Goal: Task Accomplishment & Management: Manage account settings

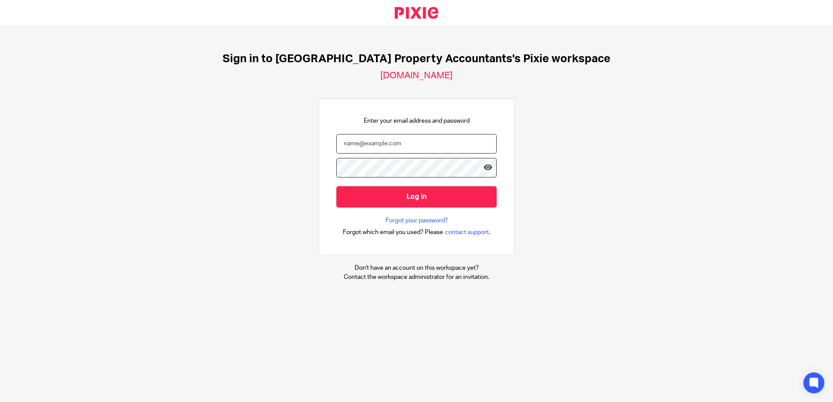
type input "[EMAIL_ADDRESS][DOMAIN_NAME]"
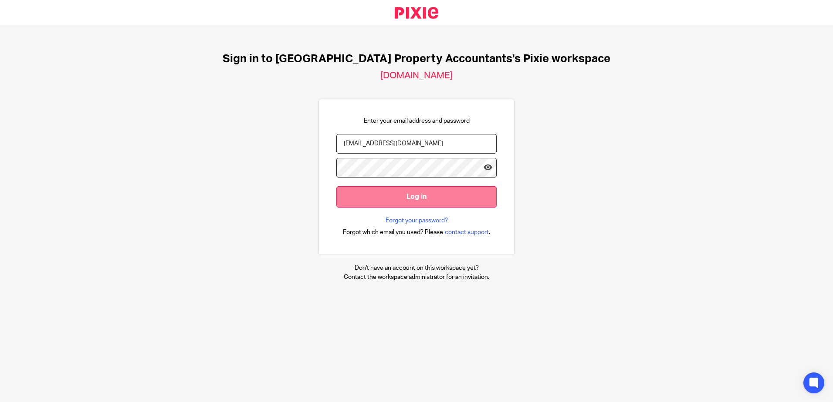
click at [379, 194] on input "Log in" at bounding box center [416, 196] width 160 height 21
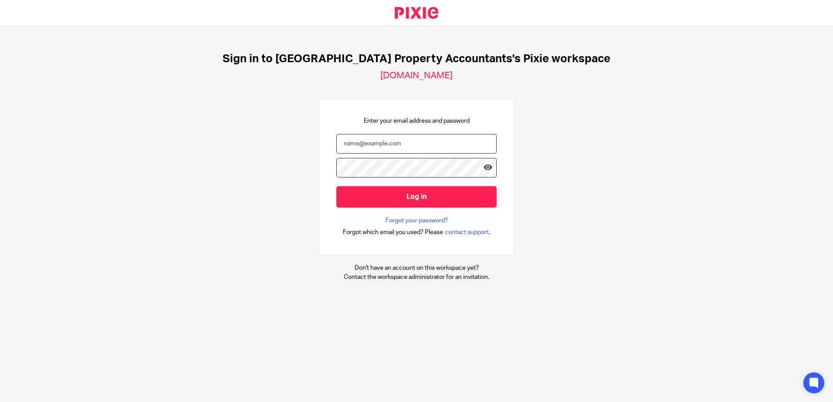
type input "[EMAIL_ADDRESS][DOMAIN_NAME]"
click at [609, 186] on div "Sign in to UK Property Accountants's Pixie workspace ukpa.usepixie.net Enter yo…" at bounding box center [416, 167] width 833 height 282
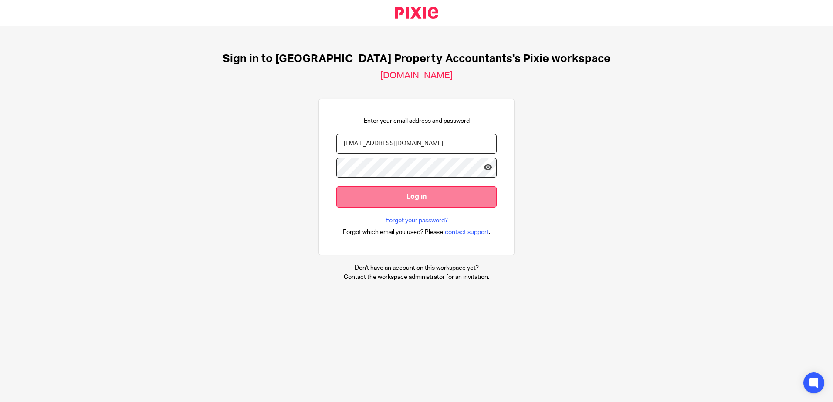
click at [433, 194] on input "Log in" at bounding box center [416, 196] width 160 height 21
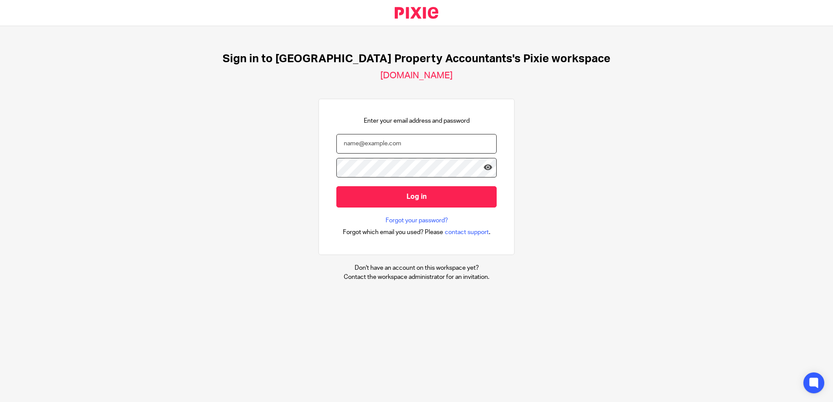
type input "[EMAIL_ADDRESS][DOMAIN_NAME]"
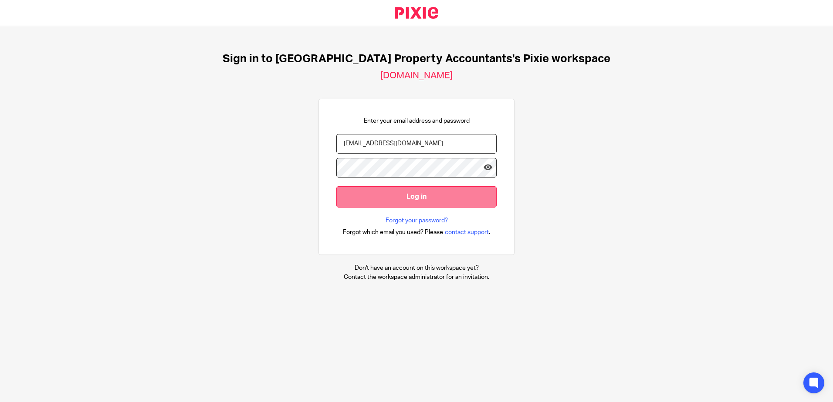
click at [399, 197] on input "Log in" at bounding box center [416, 196] width 160 height 21
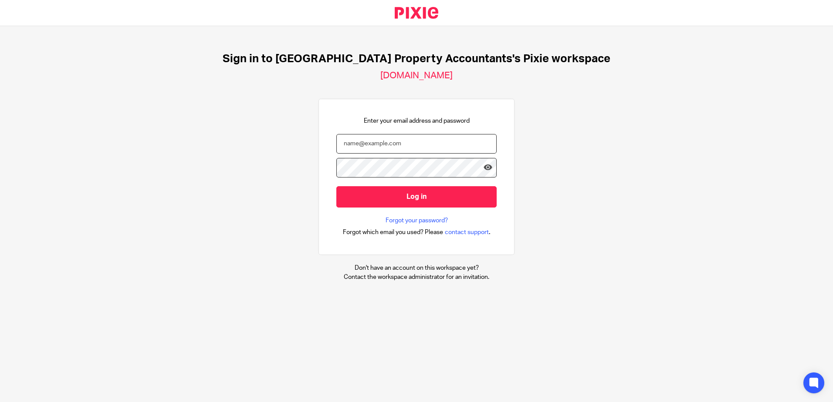
type input "[EMAIL_ADDRESS][DOMAIN_NAME]"
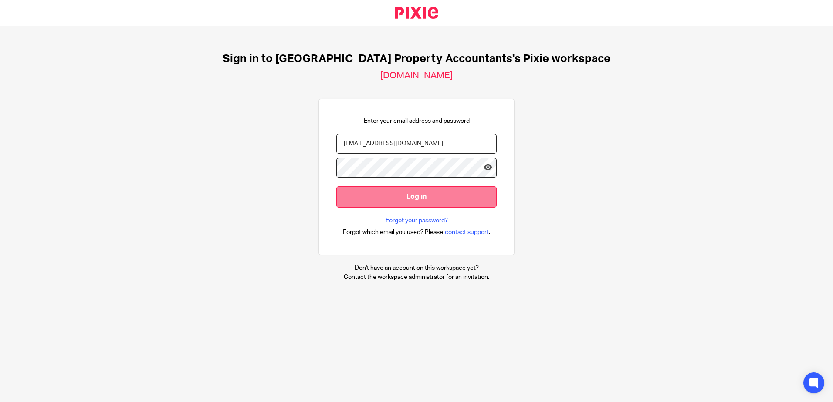
click at [436, 202] on input "Log in" at bounding box center [416, 196] width 160 height 21
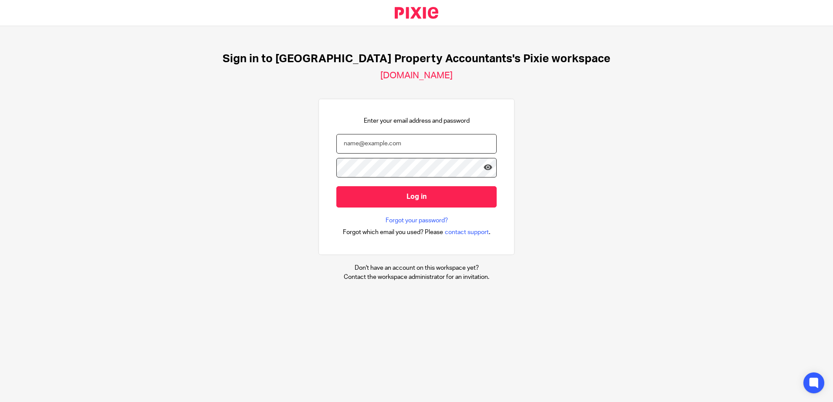
type input "[EMAIL_ADDRESS][DOMAIN_NAME]"
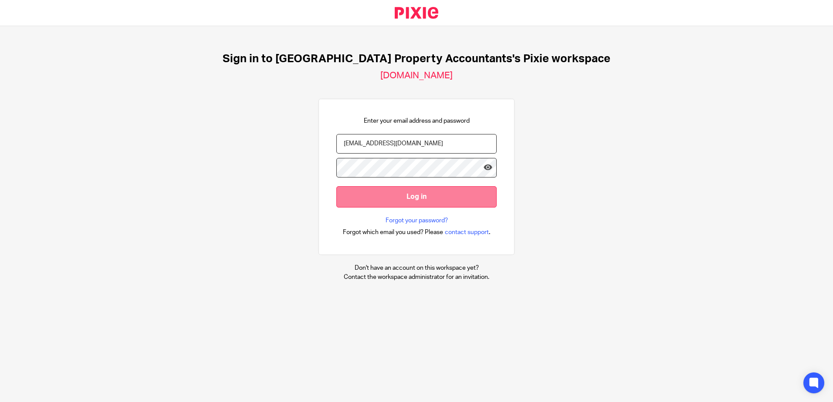
click at [392, 200] on input "Log in" at bounding box center [416, 196] width 160 height 21
